Goal: Information Seeking & Learning: Learn about a topic

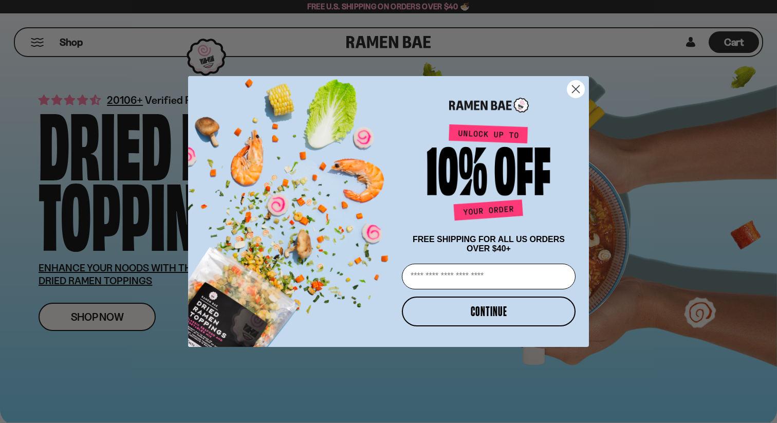
click at [570, 82] on circle "Close dialog" at bounding box center [575, 89] width 17 height 17
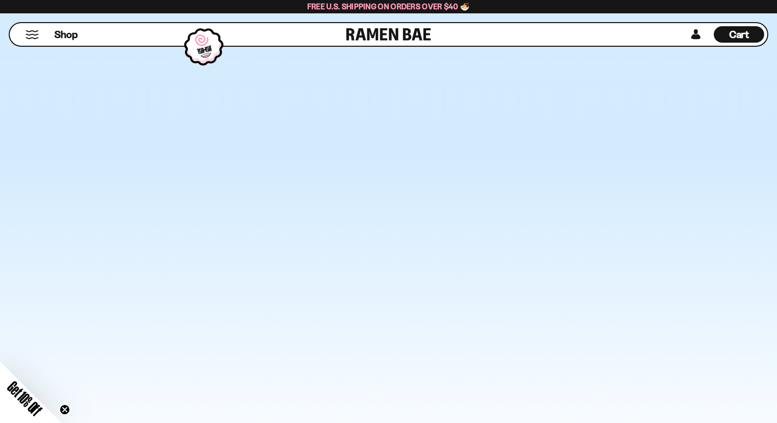
scroll to position [2169, 0]
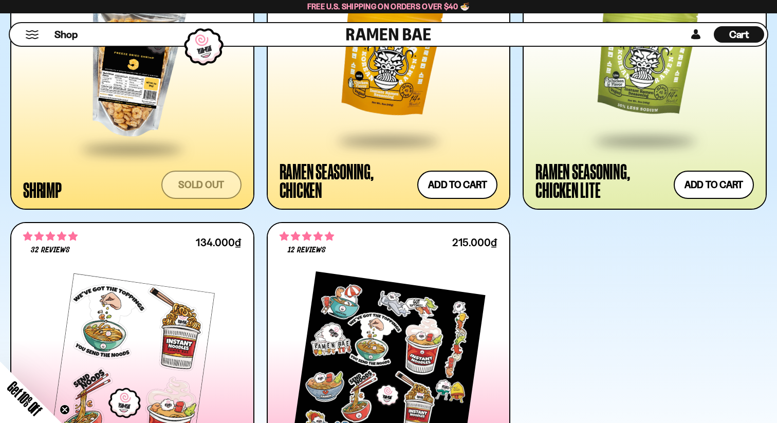
click at [0, 0] on vis-bug at bounding box center [0, 0] width 0 height 0
click at [285, 170] on div "Ramen Seasoning, Chicken" at bounding box center [345, 180] width 133 height 37
click at [335, 163] on div "Ramen Seasoning, Chicken" at bounding box center [345, 180] width 133 height 37
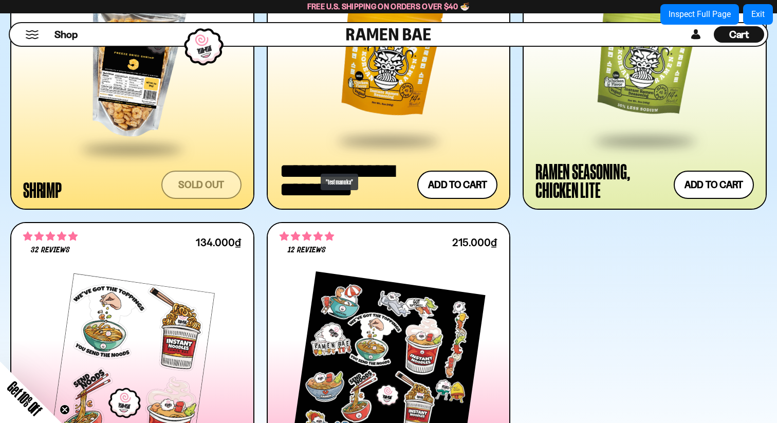
click at [315, 169] on div "**********" at bounding box center [345, 180] width 133 height 37
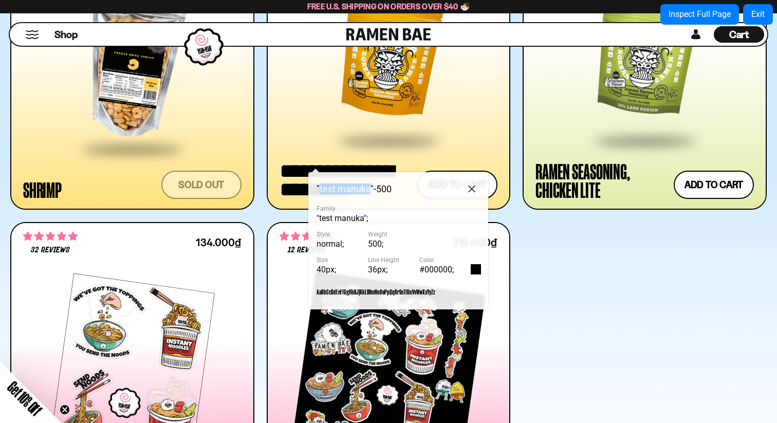
drag, startPoint x: 372, startPoint y: 188, endPoint x: 320, endPoint y: 191, distance: 52.5
click at [320, 191] on span ""test manuka" - 500" at bounding box center [353, 188] width 75 height 9
copy span "test manuka"
drag, startPoint x: 757, startPoint y: 15, endPoint x: 751, endPoint y: 16, distance: 6.4
click at [757, 14] on div "Exit" at bounding box center [757, 14] width 13 height 8
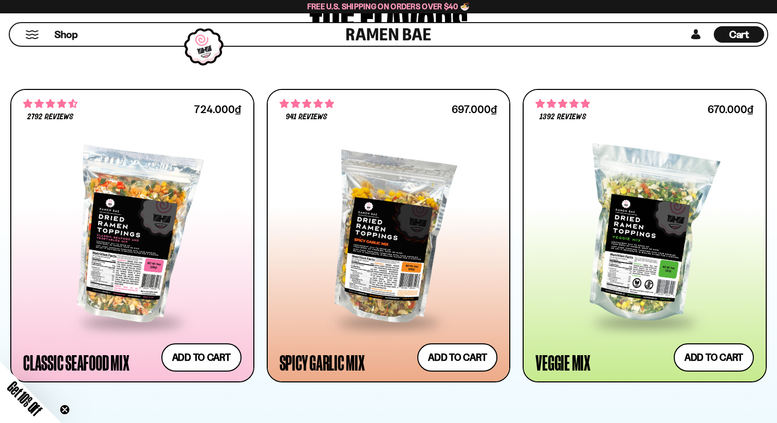
scroll to position [470, 0]
